Goal: Task Accomplishment & Management: Use online tool/utility

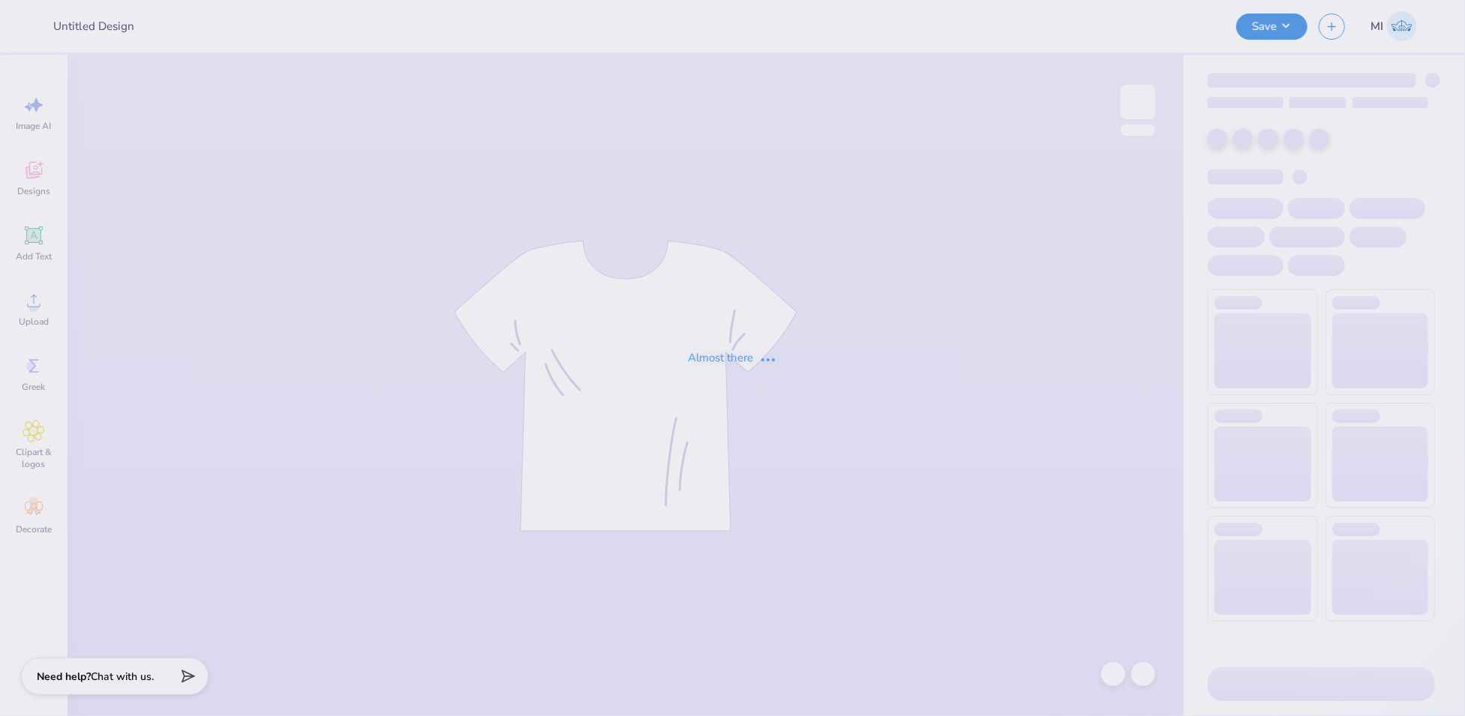
type input "FPS240407"
type input "FPS240391"
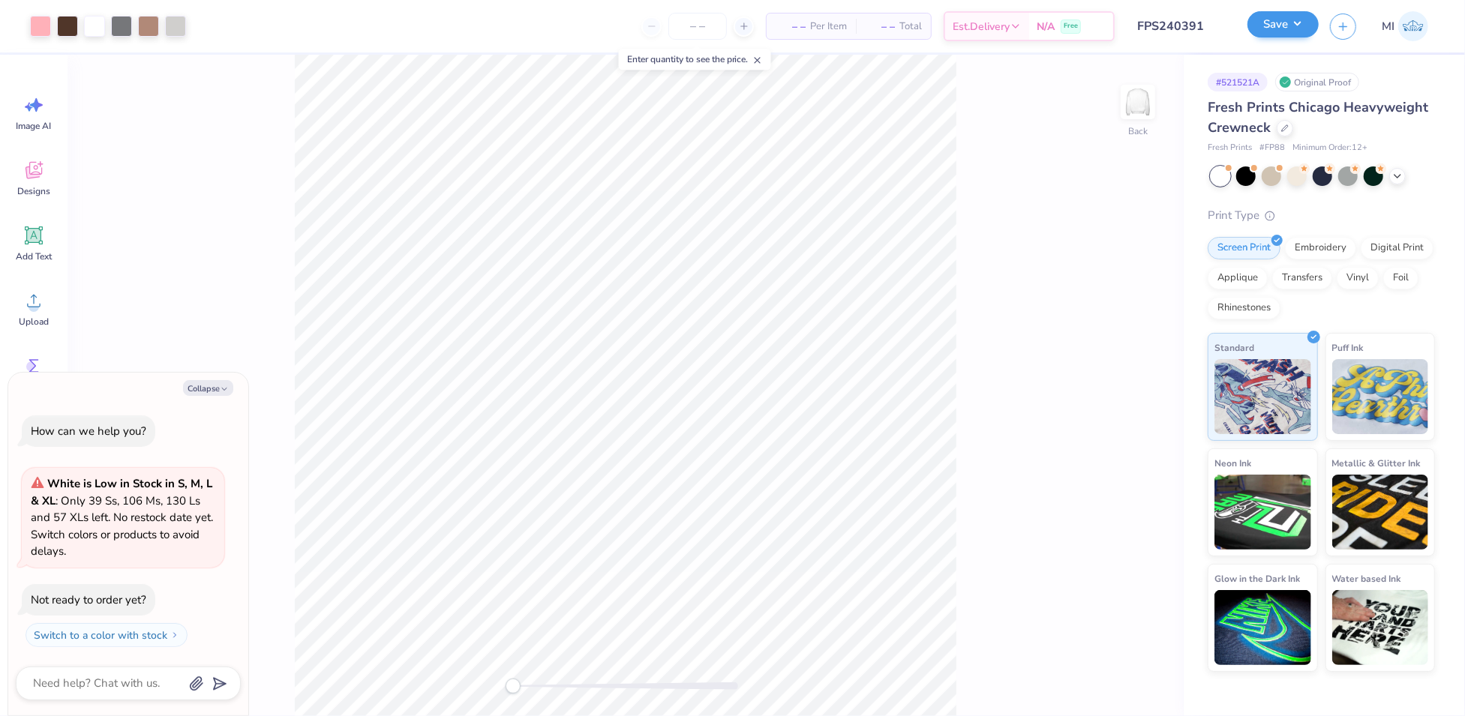
type textarea "x"
